Goal: Check status: Check status

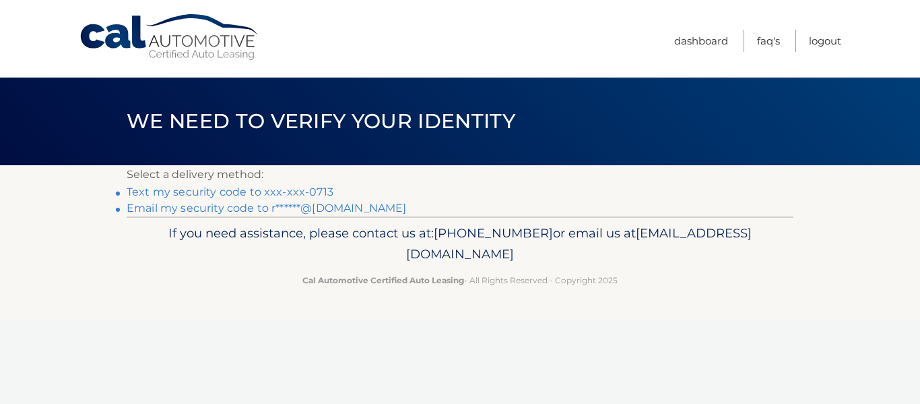
click at [298, 190] on link "Text my security code to xxx-xxx-0713" at bounding box center [230, 191] width 207 height 13
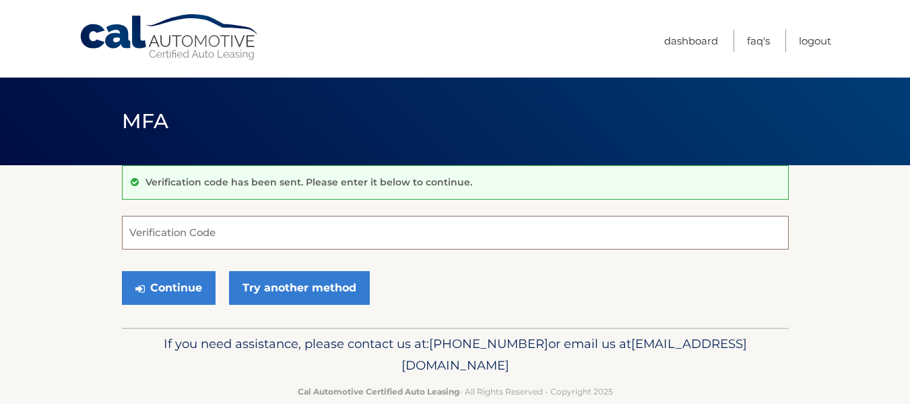
click at [249, 233] on input "Verification Code" at bounding box center [455, 233] width 667 height 34
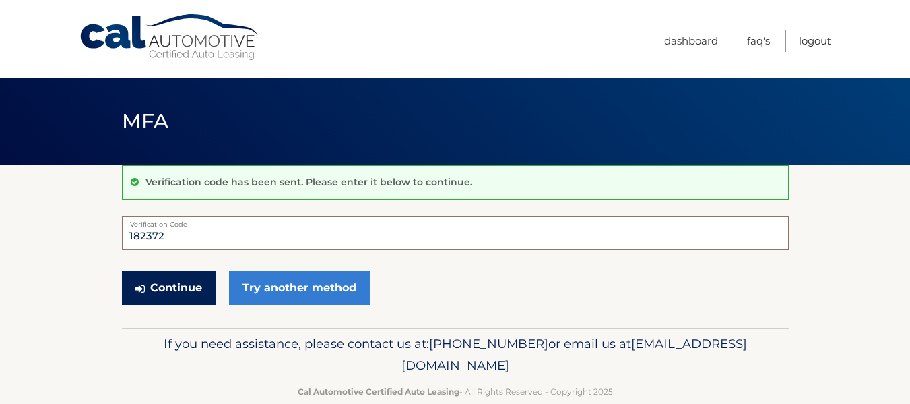
type input "182372"
click at [164, 294] on button "Continue" at bounding box center [169, 288] width 94 height 34
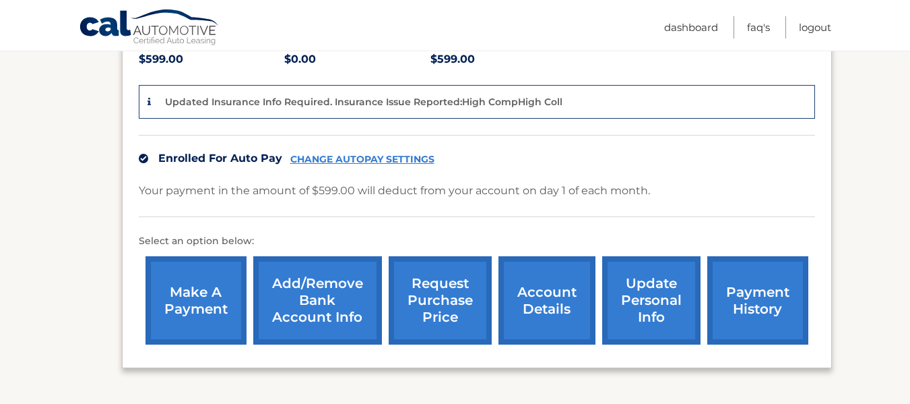
scroll to position [337, 0]
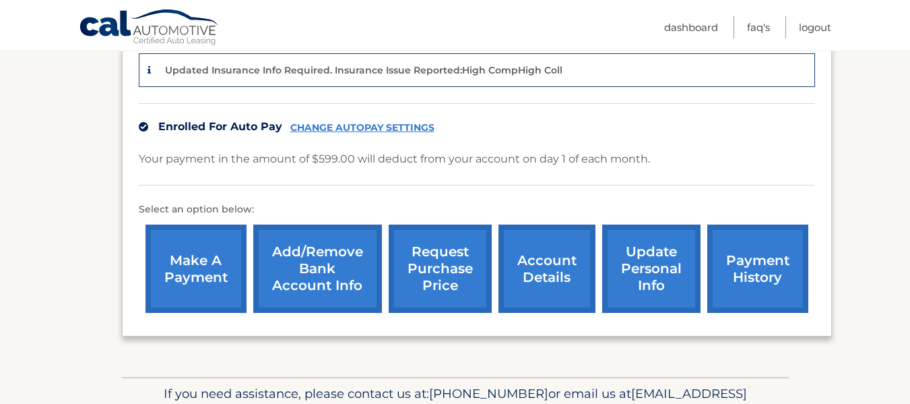
click at [754, 263] on link "payment history" at bounding box center [757, 268] width 101 height 88
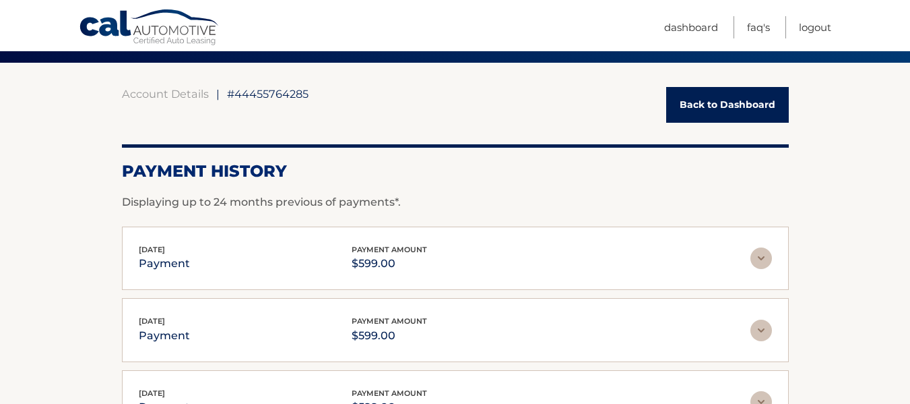
scroll to position [135, 0]
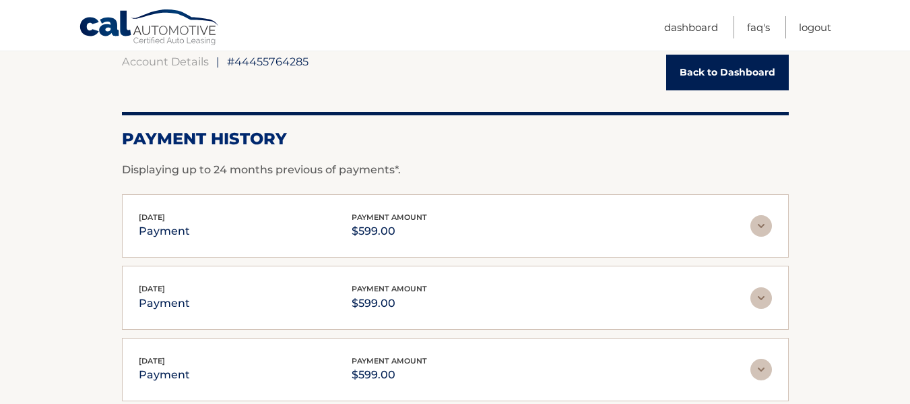
click at [763, 219] on img at bounding box center [762, 226] width 22 height 22
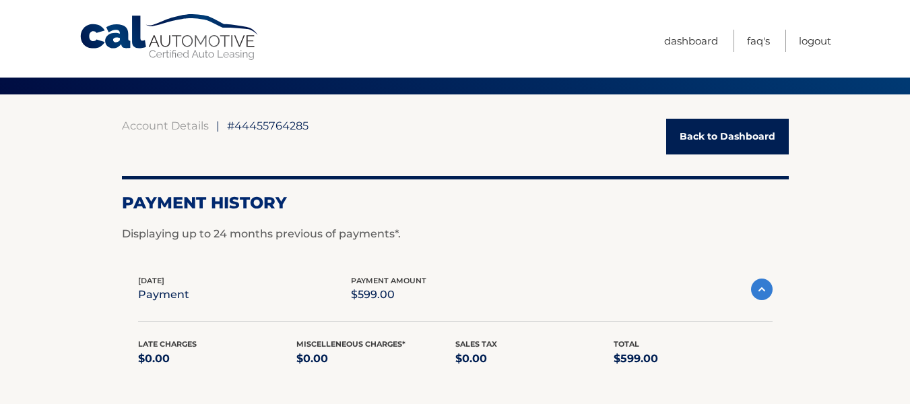
scroll to position [0, 0]
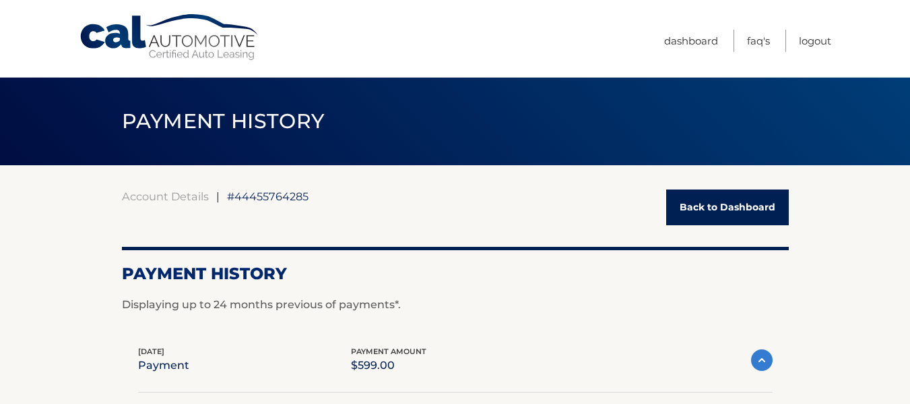
click at [703, 208] on link "Back to Dashboard" at bounding box center [727, 207] width 123 height 36
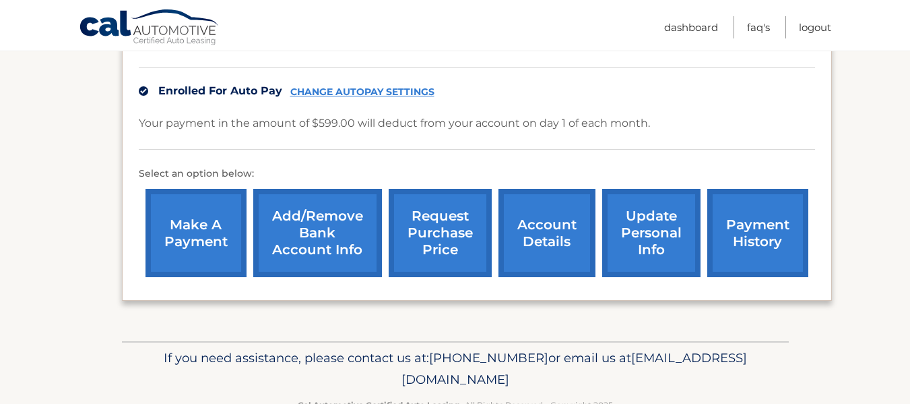
scroll to position [404, 0]
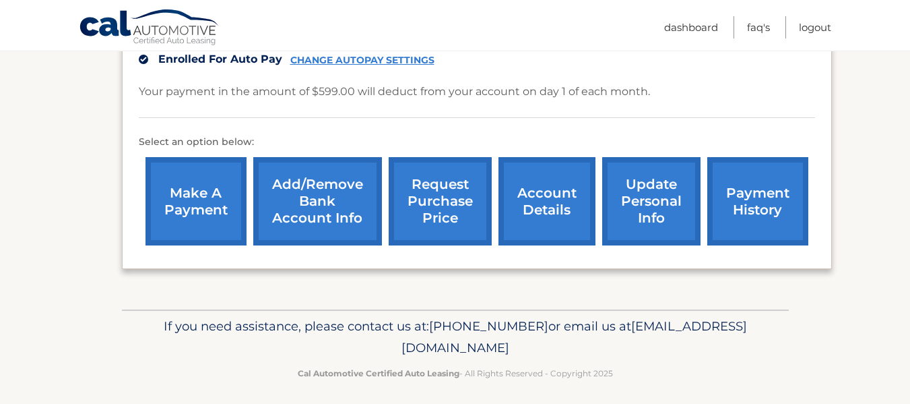
click at [535, 213] on link "account details" at bounding box center [547, 201] width 97 height 88
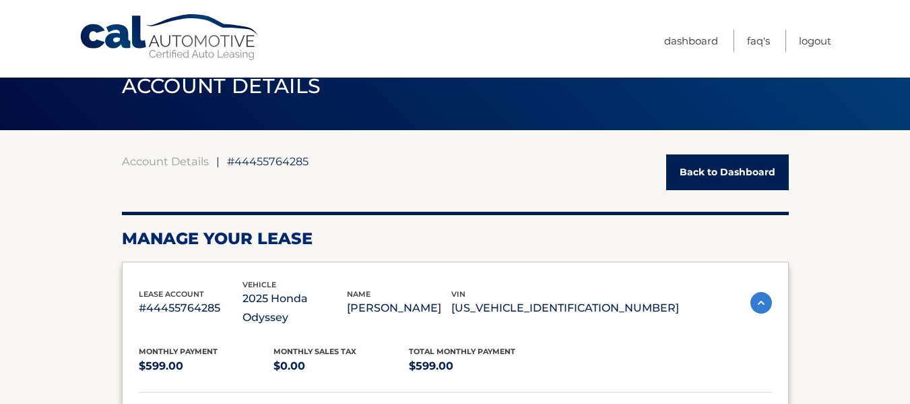
scroll to position [67, 0]
